Goal: Transaction & Acquisition: Purchase product/service

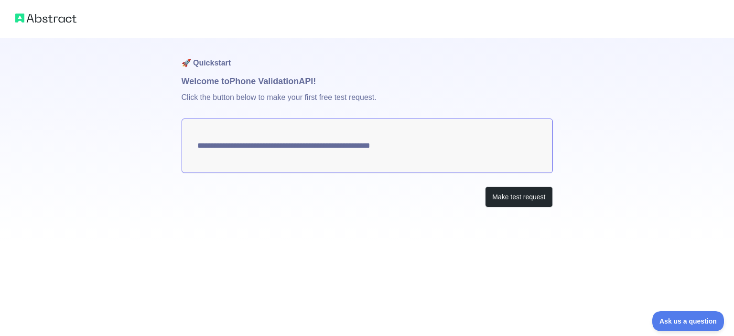
click at [368, 145] on textarea "**********" at bounding box center [367, 146] width 371 height 54
click at [505, 192] on button "Make test request" at bounding box center [518, 197] width 67 height 22
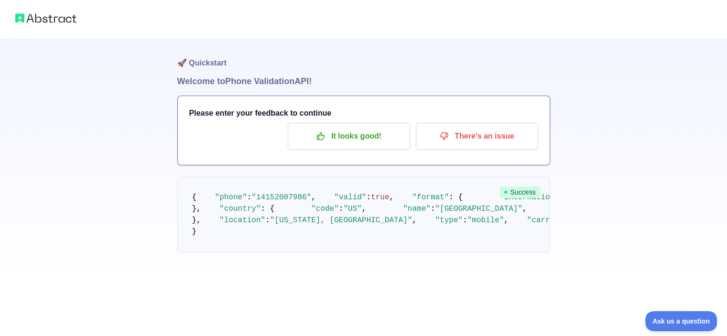
click at [61, 22] on img at bounding box center [45, 17] width 61 height 13
click at [21, 19] on img at bounding box center [45, 17] width 61 height 13
click at [33, 19] on img at bounding box center [45, 17] width 61 height 13
click at [41, 15] on img at bounding box center [45, 17] width 61 height 13
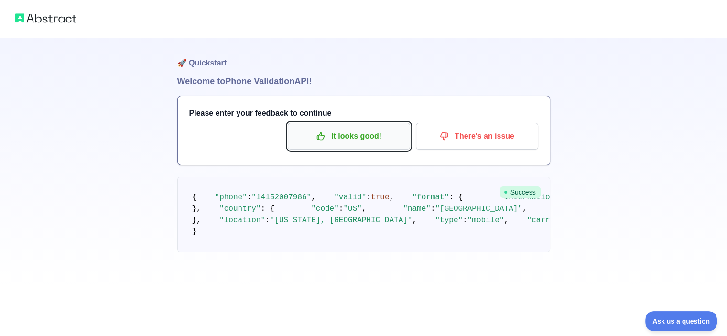
click at [370, 135] on p "It looks good!" at bounding box center [349, 136] width 108 height 16
